Goal: Navigation & Orientation: Find specific page/section

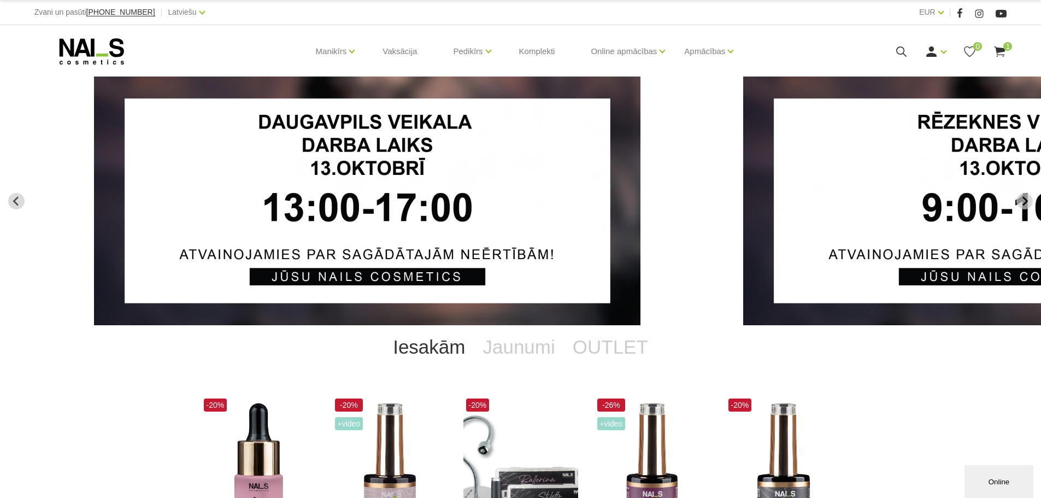
drag, startPoint x: 283, startPoint y: 144, endPoint x: 698, endPoint y: 189, distance: 417.3
click at [698, 189] on link "1 of 13" at bounding box center [406, 201] width 625 height 249
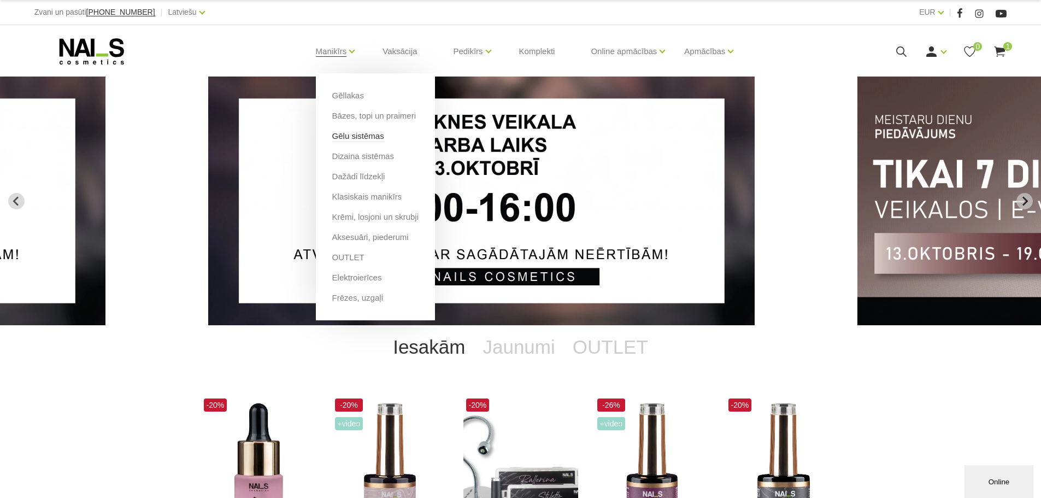
click at [354, 137] on link "Gēlu sistēmas" at bounding box center [358, 136] width 52 height 12
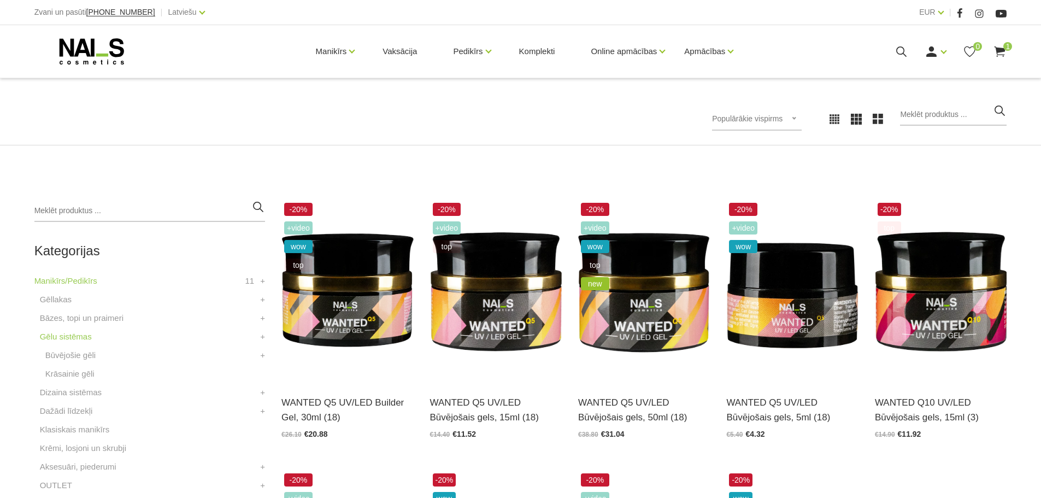
scroll to position [164, 0]
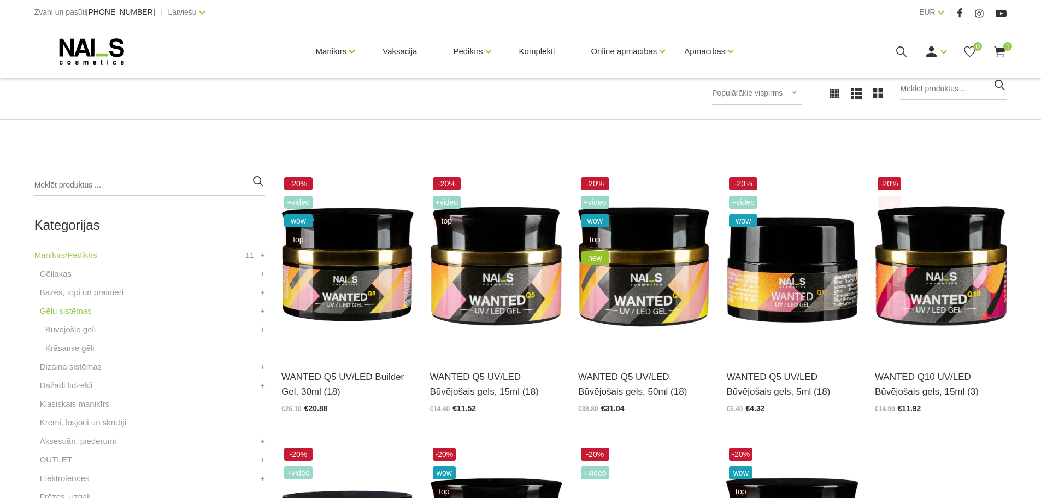
click at [779, 94] on span "Populārākie vispirms" at bounding box center [747, 93] width 71 height 9
click at [747, 161] on li "Lētākais vispirms" at bounding box center [769, 164] width 103 height 22
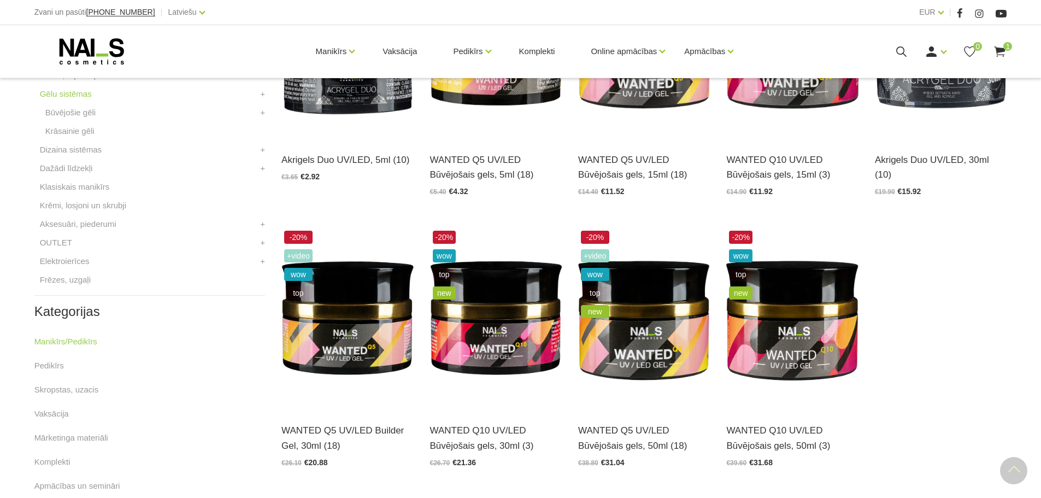
scroll to position [383, 0]
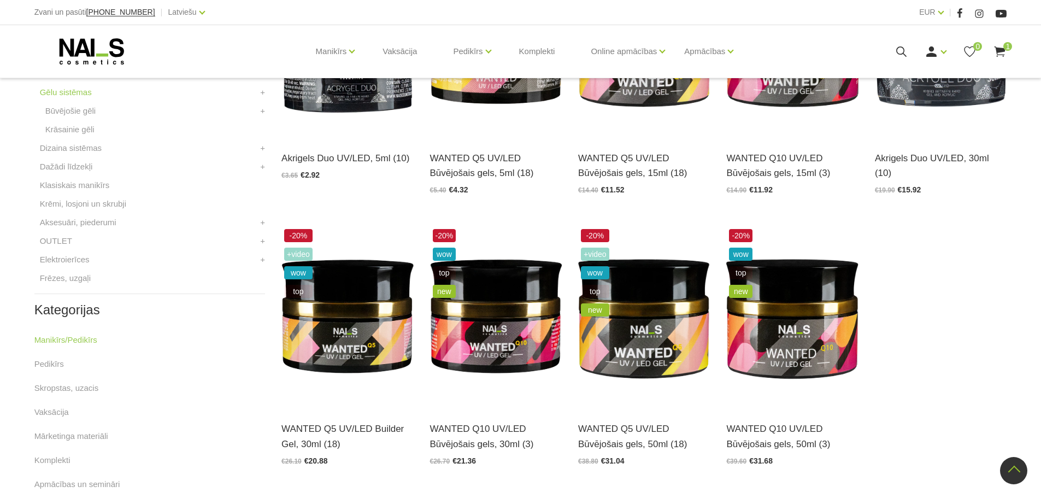
scroll to position [164, 0]
